Goal: Task Accomplishment & Management: Use online tool/utility

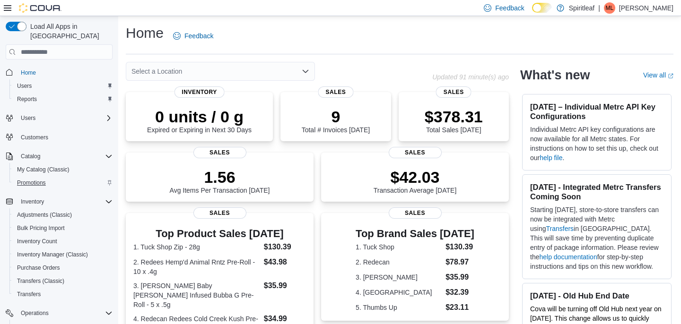
scroll to position [99, 0]
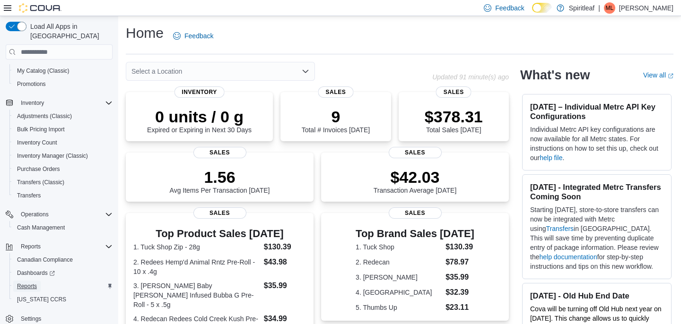
click at [27, 283] on span "Reports" at bounding box center [27, 287] width 20 height 8
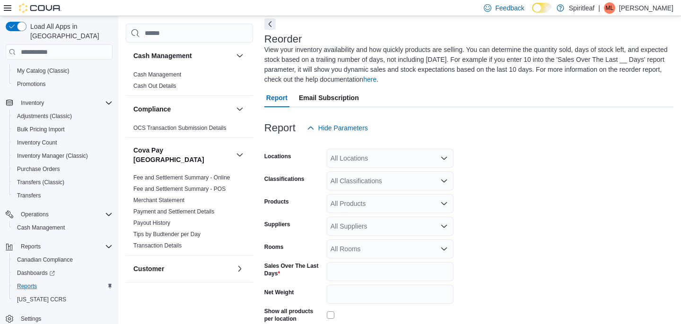
scroll to position [52, 0]
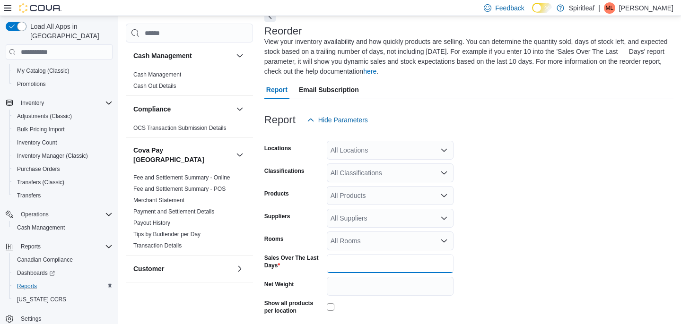
click at [344, 269] on input "*" at bounding box center [390, 263] width 127 height 19
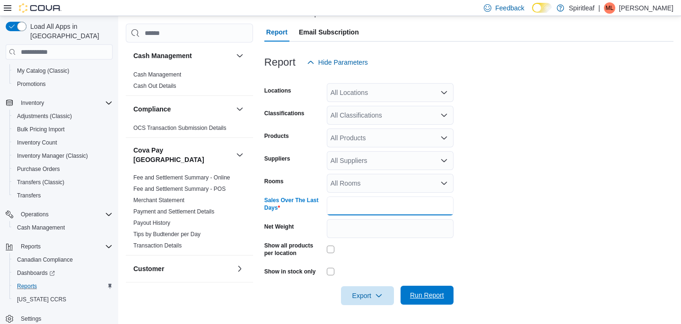
type input "**"
click at [424, 295] on span "Run Report" at bounding box center [427, 295] width 34 height 9
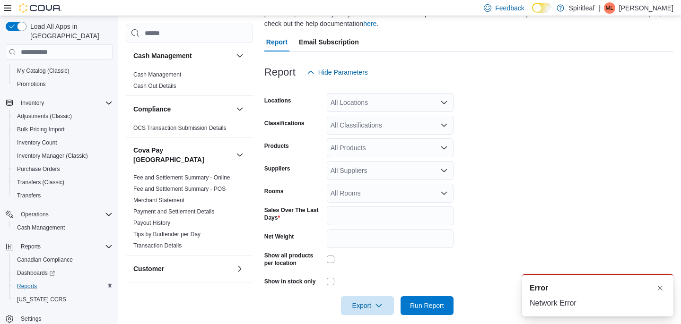
scroll to position [109, 0]
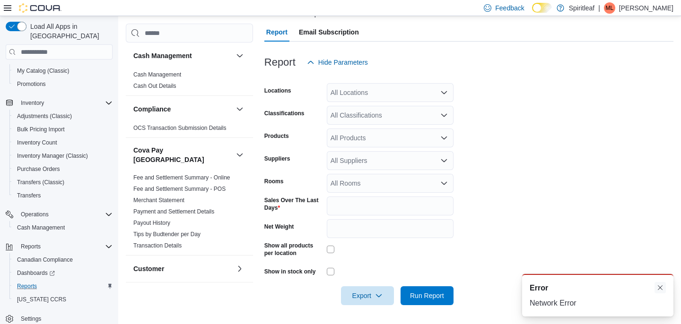
click at [663, 287] on button "Dismiss toast" at bounding box center [659, 287] width 11 height 11
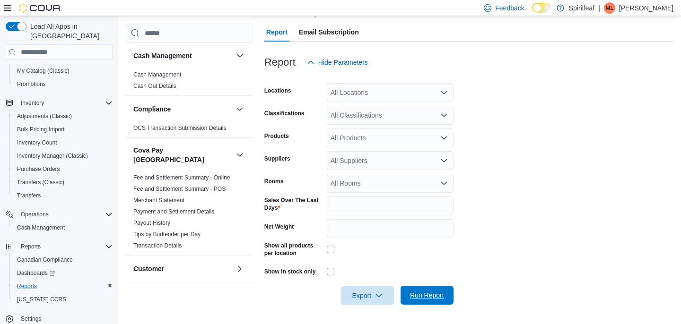
click at [419, 295] on span "Run Report" at bounding box center [427, 295] width 34 height 9
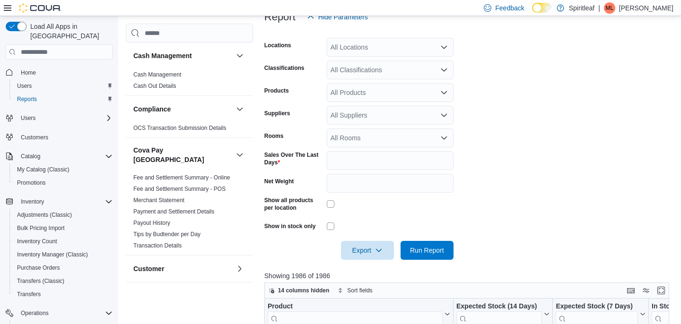
scroll to position [227, 0]
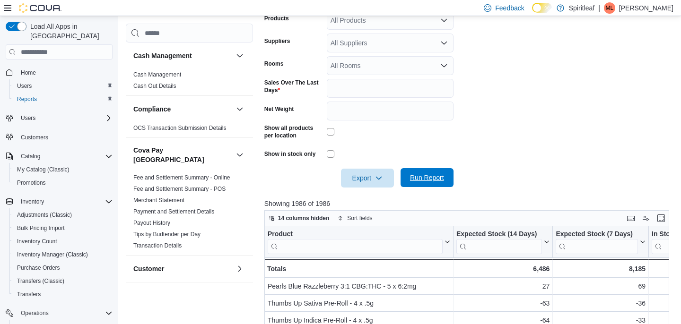
click at [417, 184] on span "Run Report" at bounding box center [427, 177] width 42 height 19
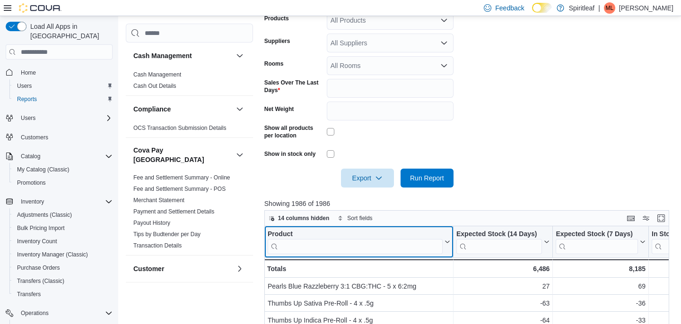
click at [385, 245] on input "search" at bounding box center [355, 246] width 175 height 15
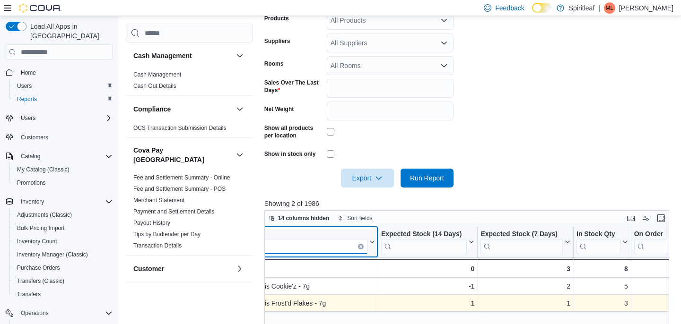
scroll to position [0, 76]
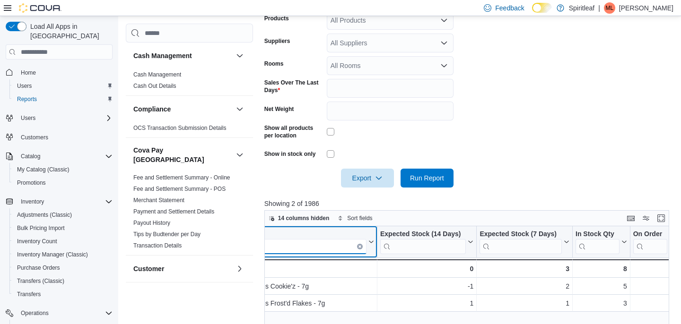
type input "******"
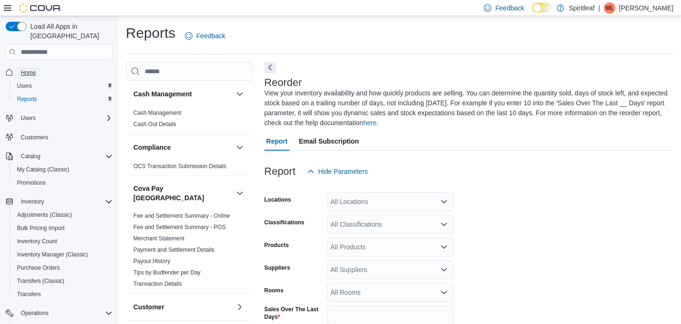
click at [29, 69] on span "Home" at bounding box center [28, 73] width 15 height 8
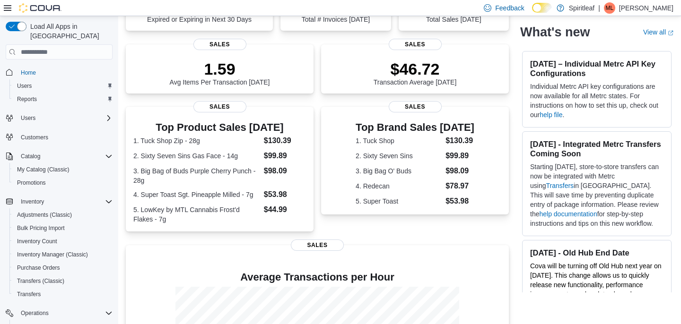
scroll to position [87, 0]
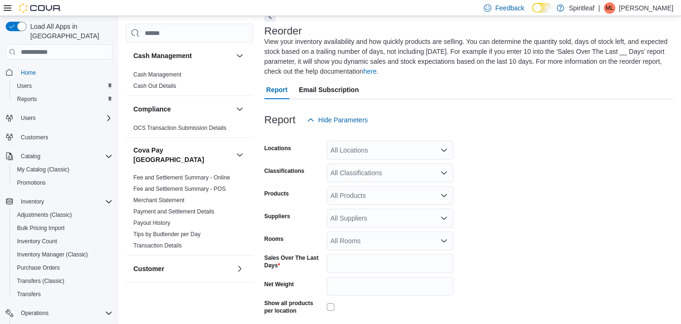
scroll to position [283, 0]
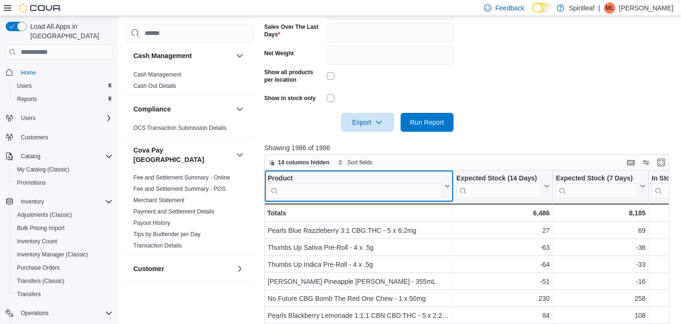
click at [395, 191] on input "search" at bounding box center [355, 190] width 175 height 15
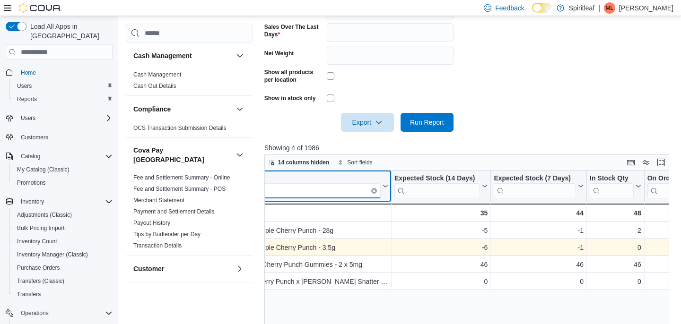
scroll to position [0, 66]
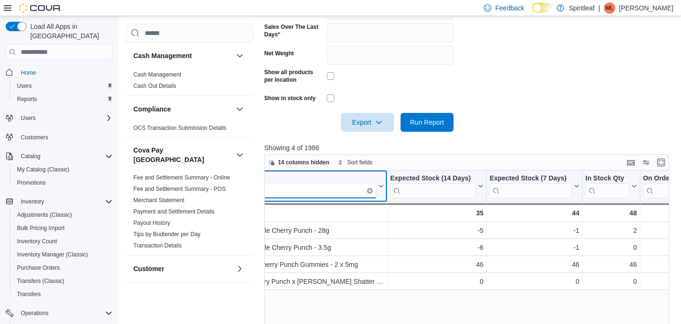
type input "**********"
